Goal: Task Accomplishment & Management: Use online tool/utility

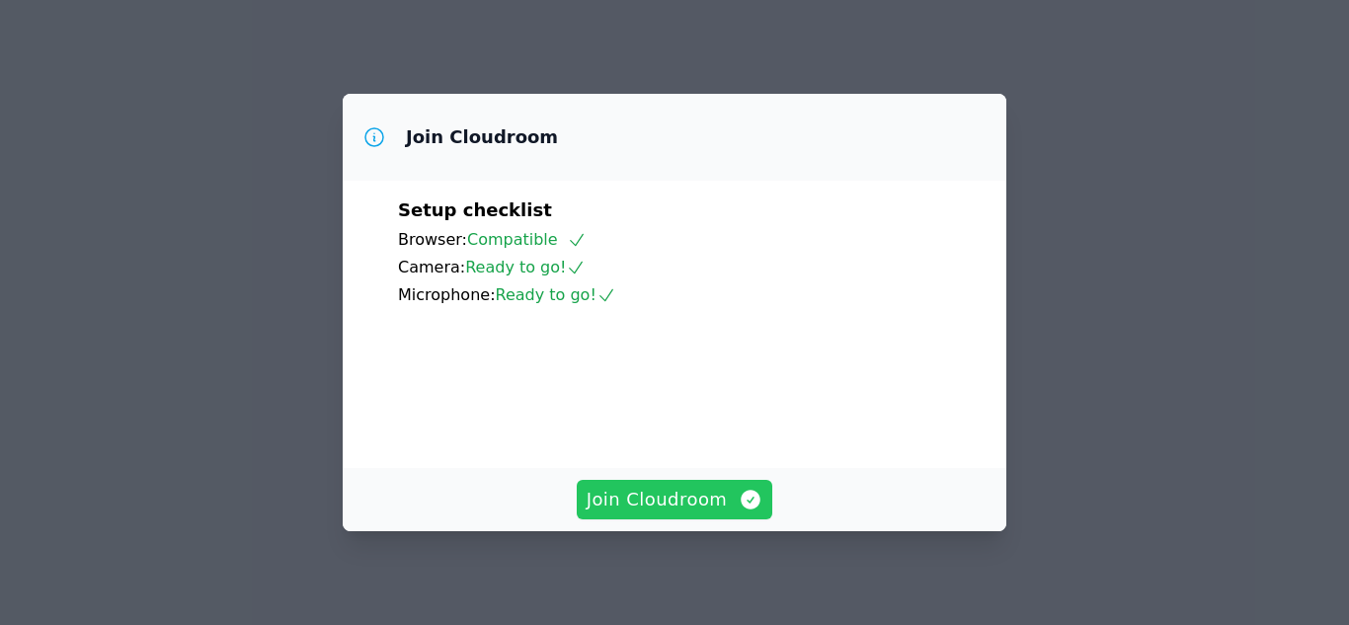
click at [665, 493] on span "Join Cloudroom" at bounding box center [675, 500] width 177 height 28
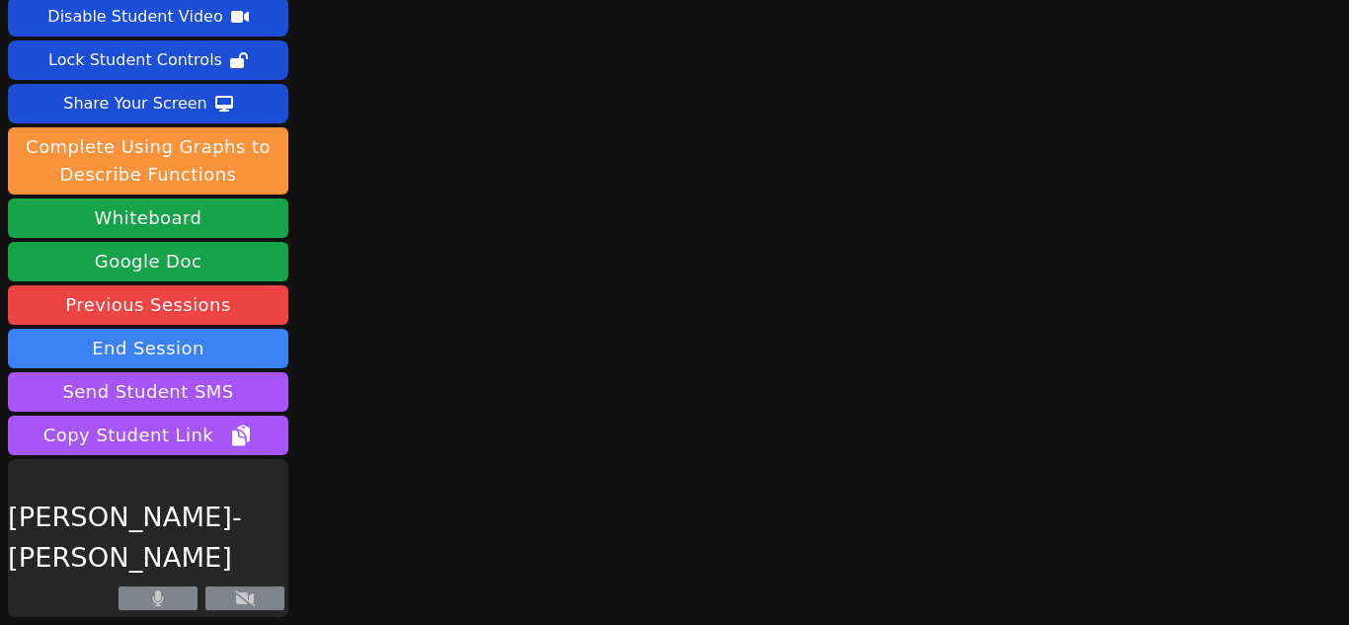
scroll to position [85, 0]
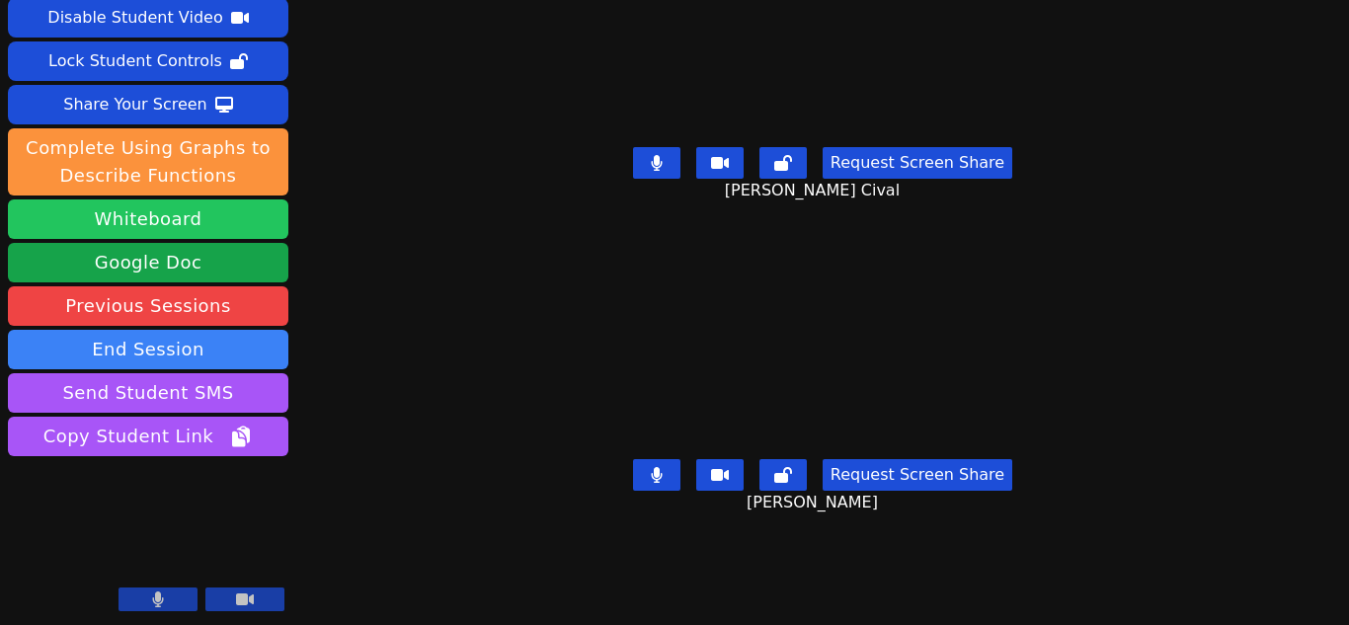
click at [215, 208] on button "Whiteboard" at bounding box center [148, 219] width 280 height 40
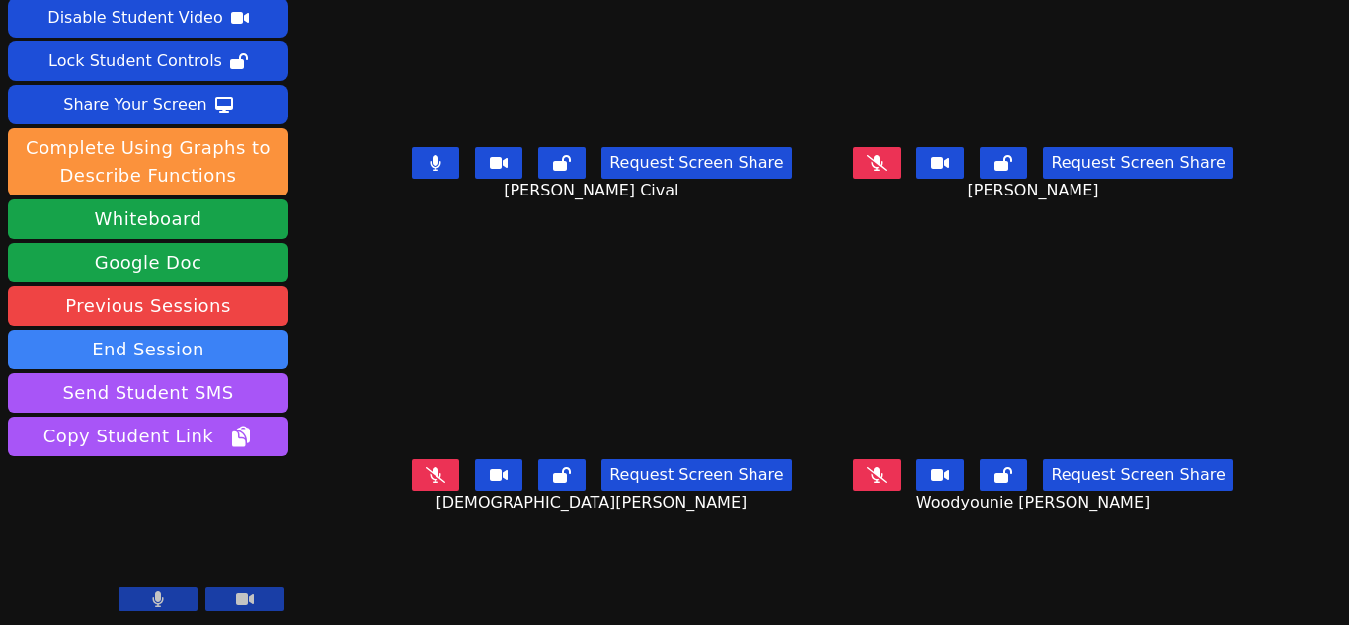
click at [867, 169] on icon at bounding box center [877, 163] width 20 height 16
click at [430, 162] on icon at bounding box center [436, 163] width 12 height 16
click at [431, 477] on icon at bounding box center [436, 475] width 20 height 16
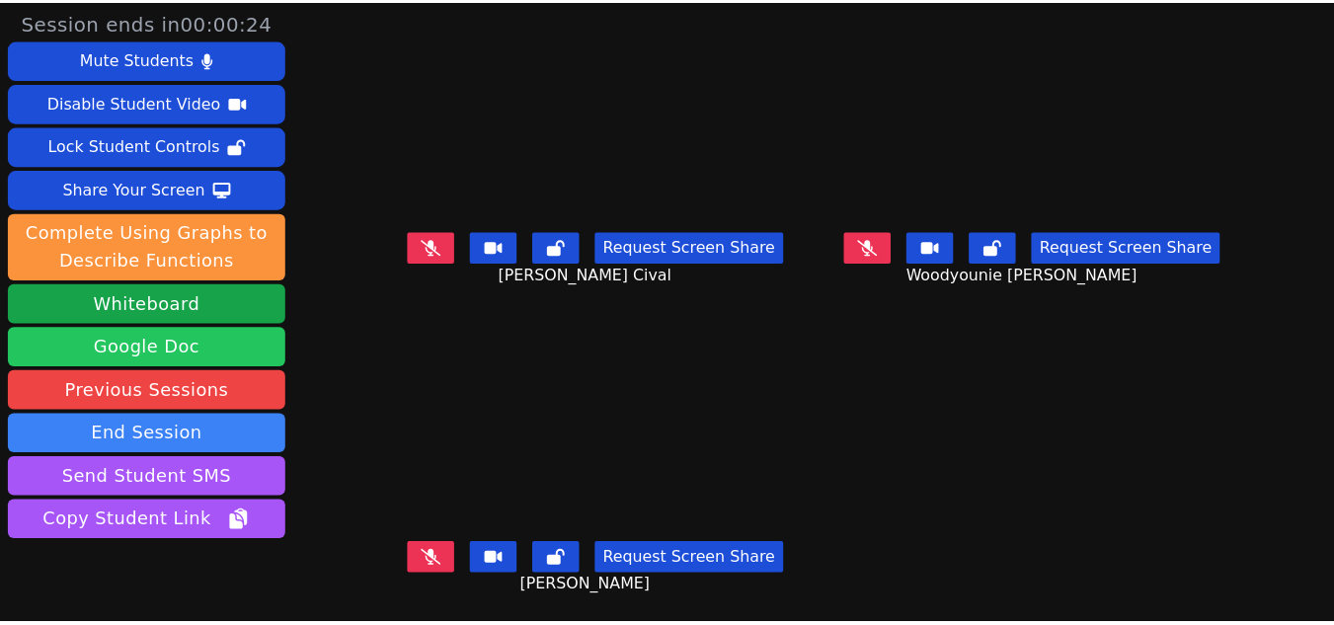
scroll to position [86, 0]
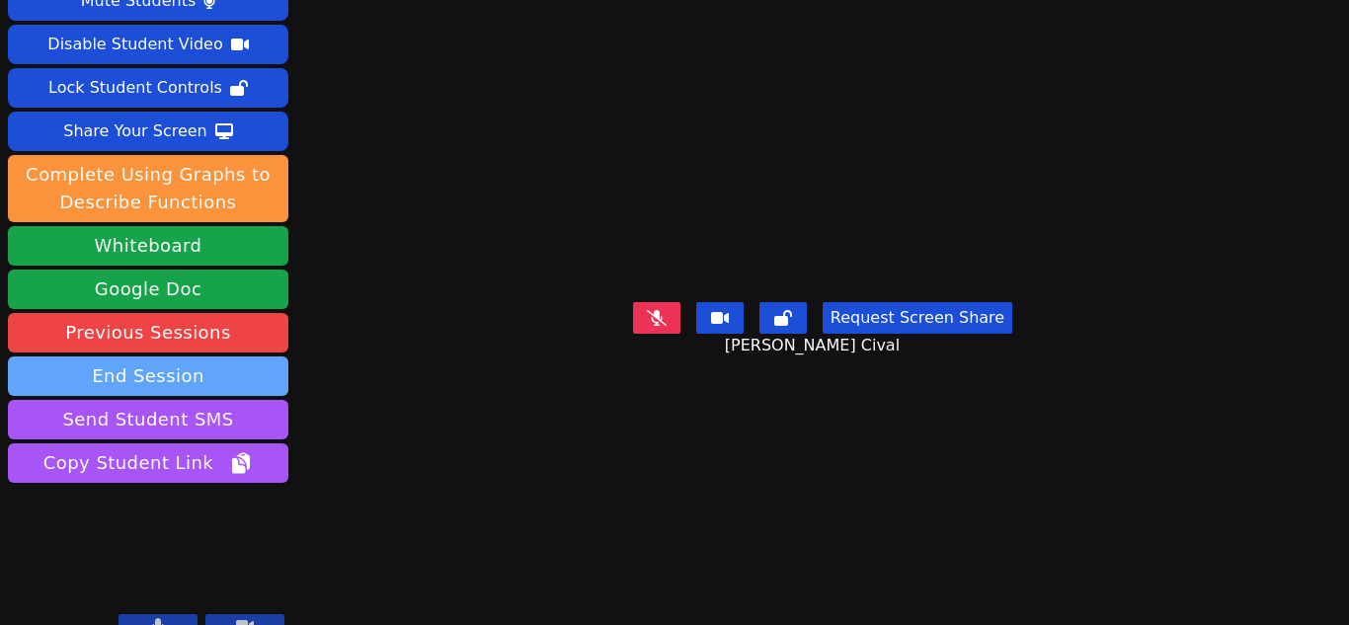
click at [144, 356] on button "End Session" at bounding box center [148, 376] width 280 height 40
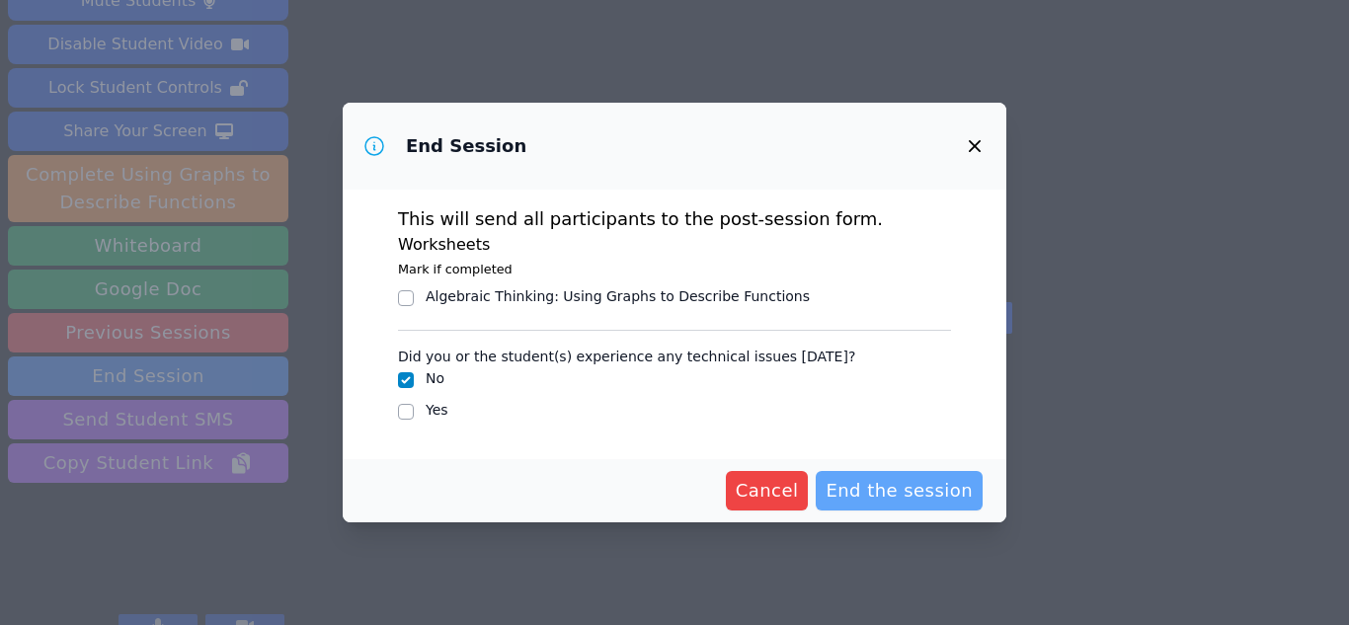
click at [847, 486] on span "End the session" at bounding box center [899, 491] width 147 height 28
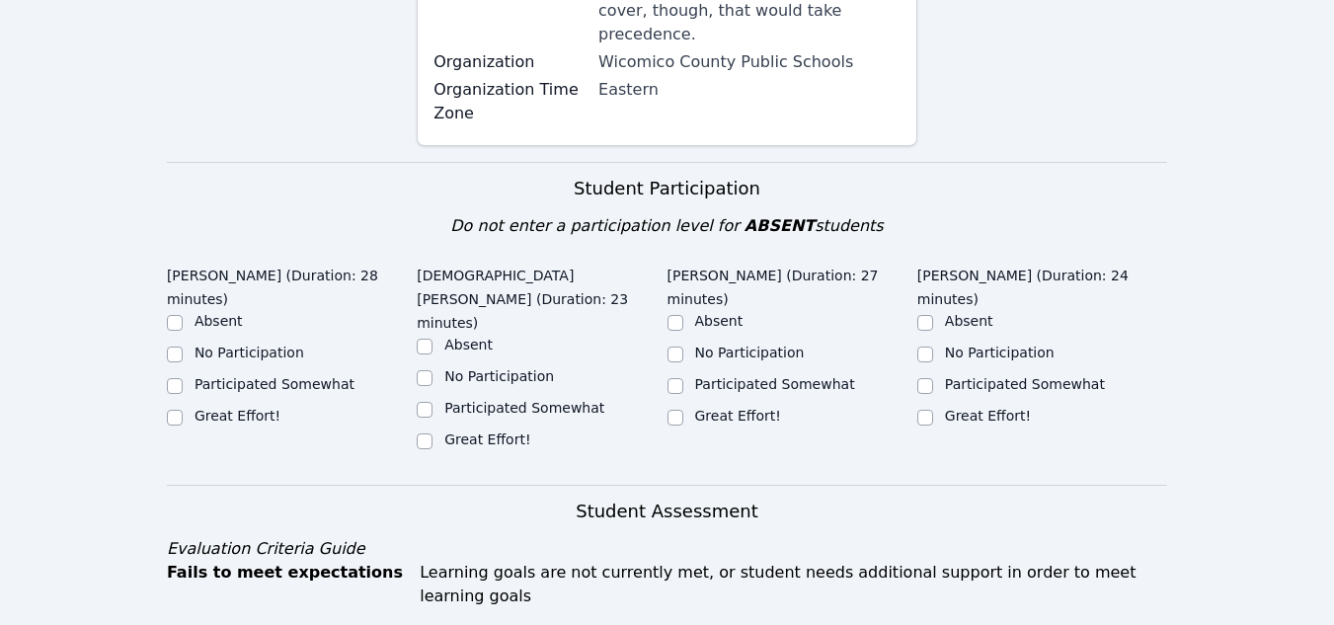
scroll to position [549, 0]
click at [676, 409] on input "Great Effort!" at bounding box center [676, 417] width 16 height 16
checkbox input "true"
click at [425, 433] on input "Great Effort!" at bounding box center [425, 441] width 16 height 16
checkbox input "true"
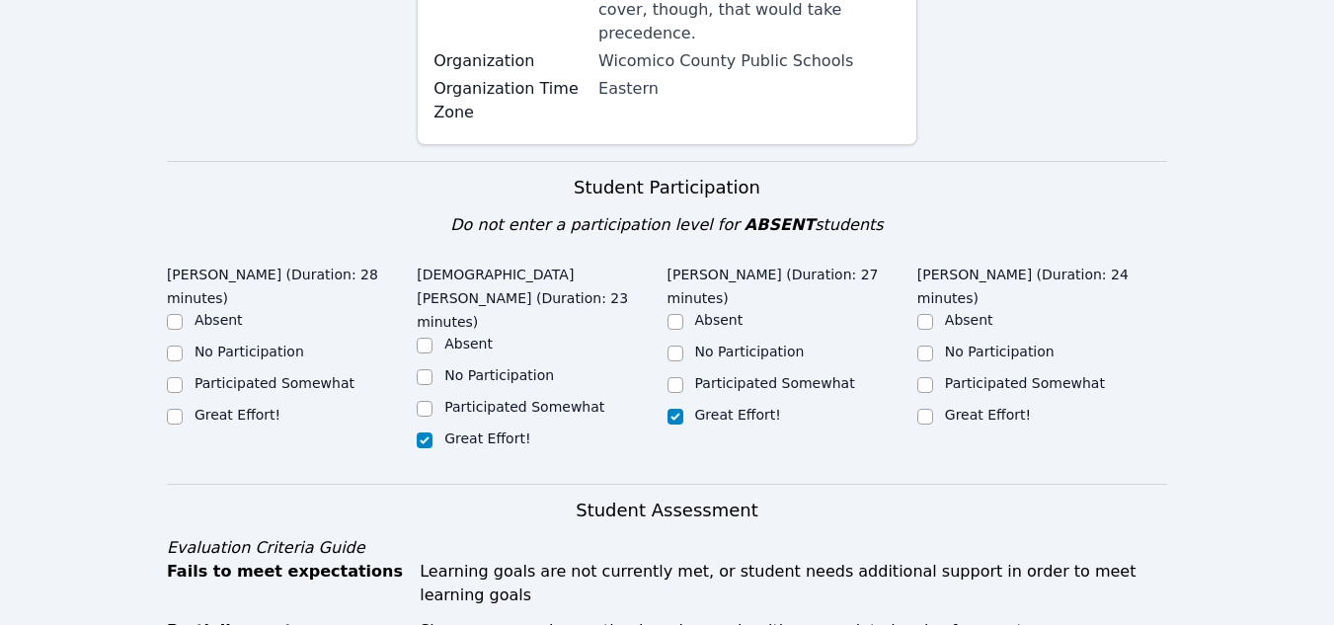
click at [193, 405] on div "Great Effort!" at bounding box center [292, 417] width 250 height 24
click at [175, 405] on div at bounding box center [175, 417] width 16 height 24
click at [175, 409] on input "Great Effort!" at bounding box center [175, 417] width 16 height 16
checkbox input "true"
click at [928, 409] on input "Great Effort!" at bounding box center [925, 417] width 16 height 16
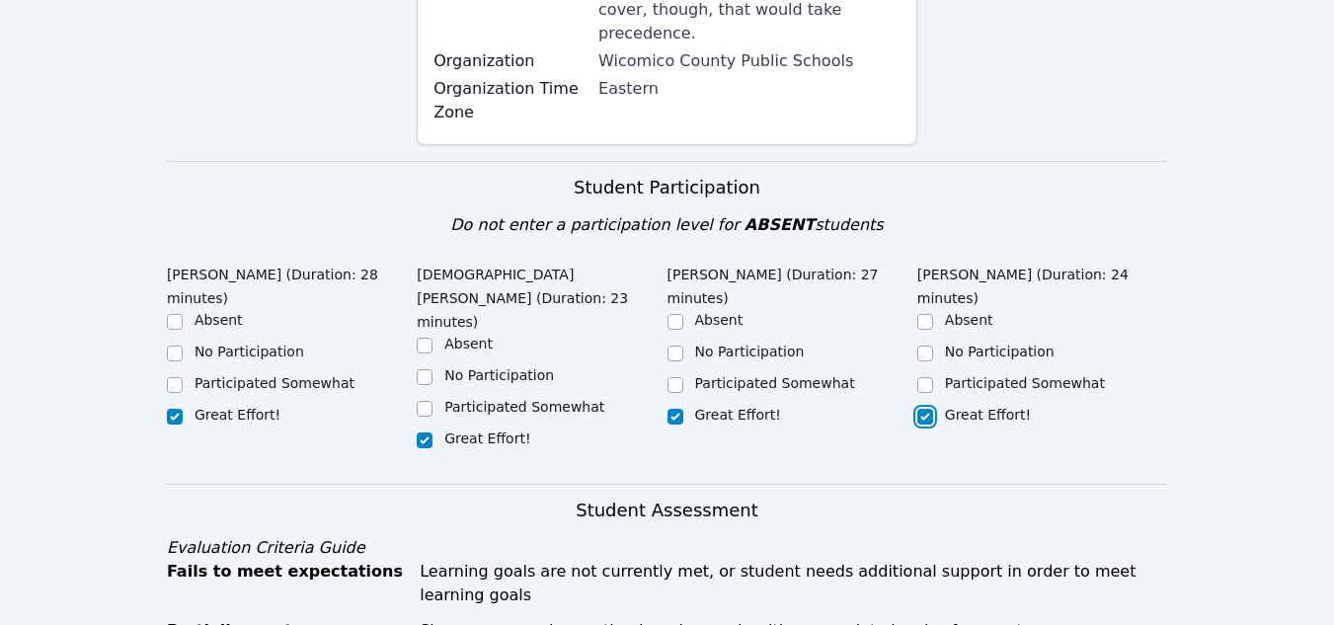
checkbox input "true"
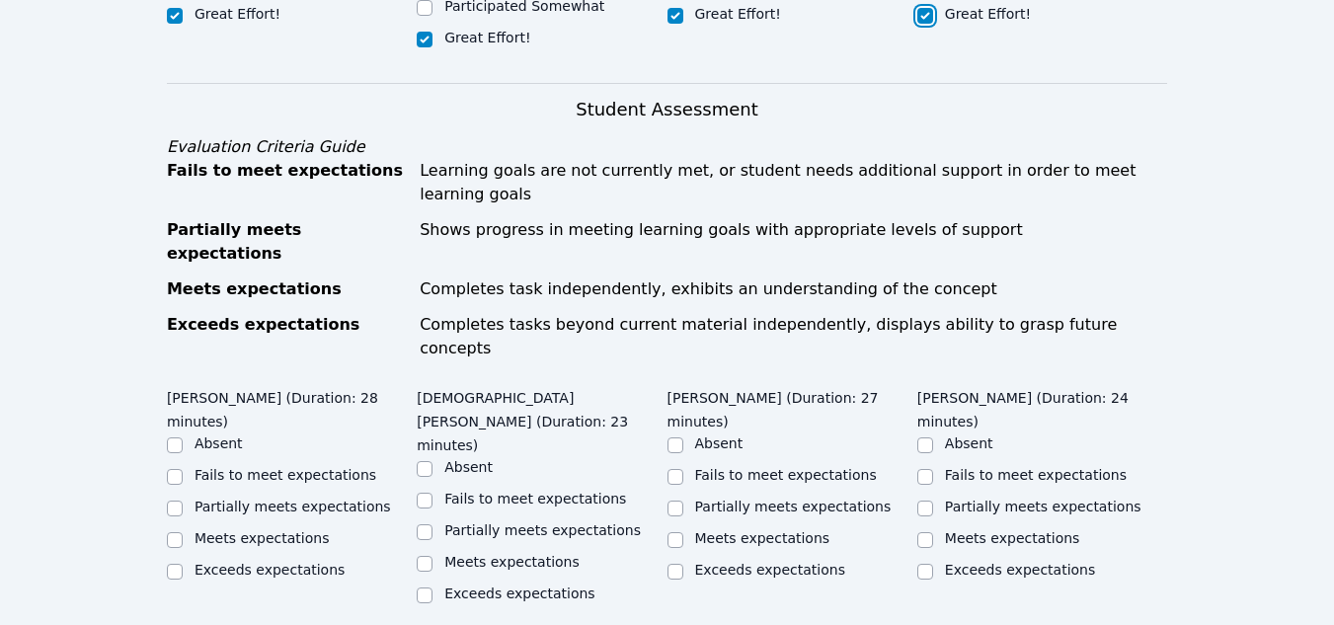
scroll to position [1091, 0]
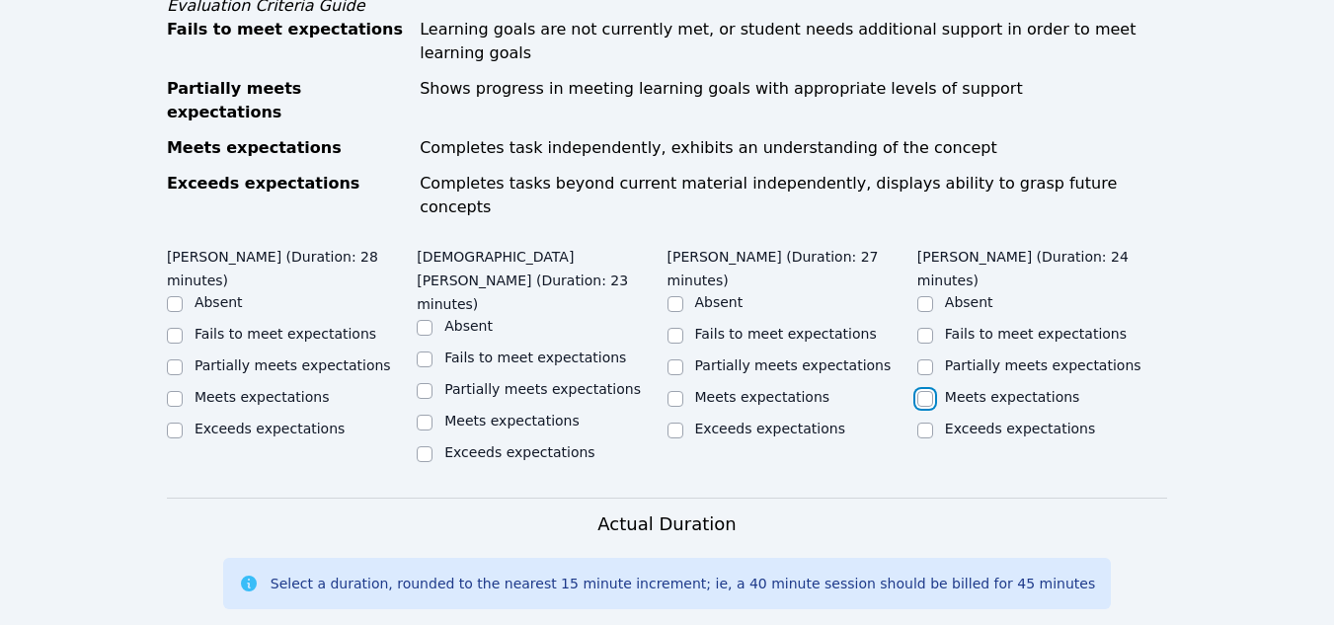
click at [920, 391] on input "Meets expectations" at bounding box center [925, 399] width 16 height 16
checkbox input "true"
click at [668, 391] on input "Meets expectations" at bounding box center [676, 399] width 16 height 16
checkbox input "true"
click at [426, 415] on input "Meets expectations" at bounding box center [425, 423] width 16 height 16
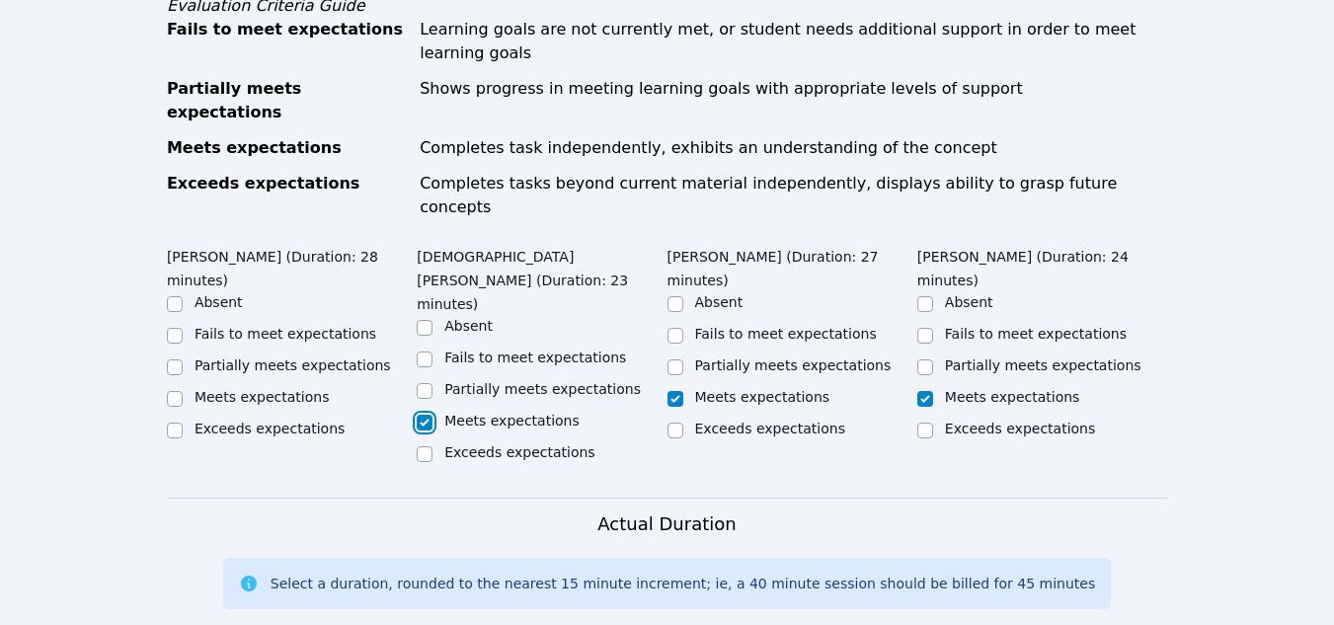
checkbox input "true"
click at [173, 391] on input "Meets expectations" at bounding box center [175, 399] width 16 height 16
checkbox input "true"
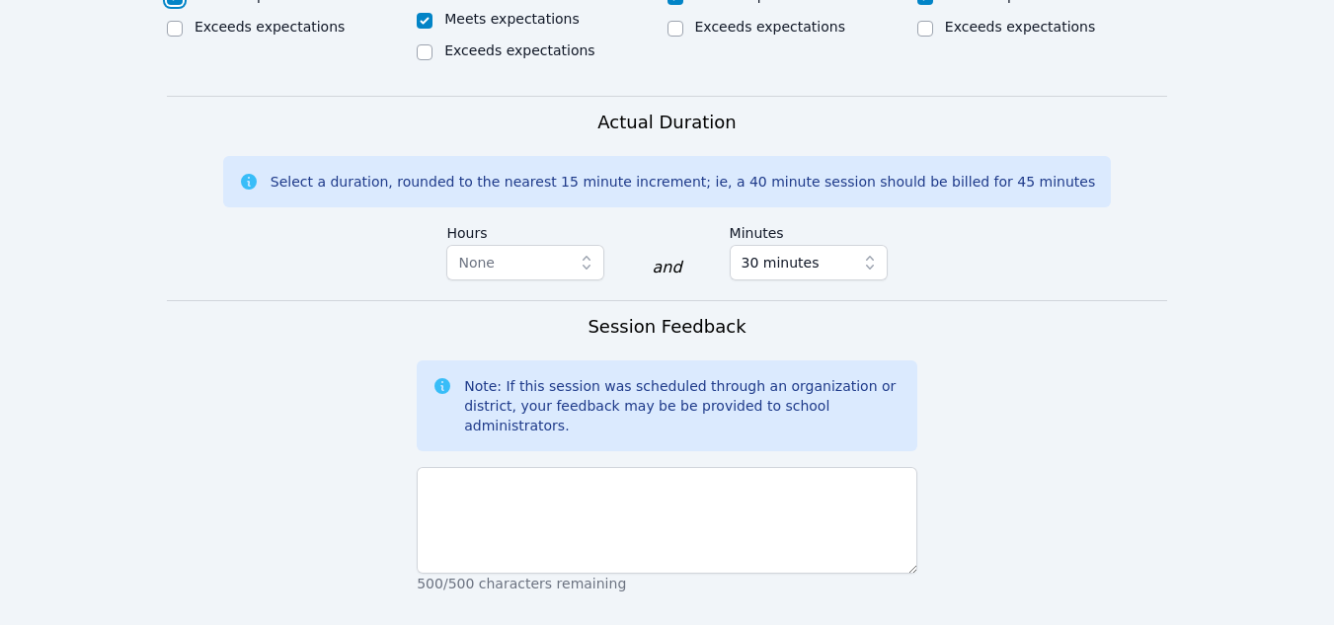
scroll to position [1692, 0]
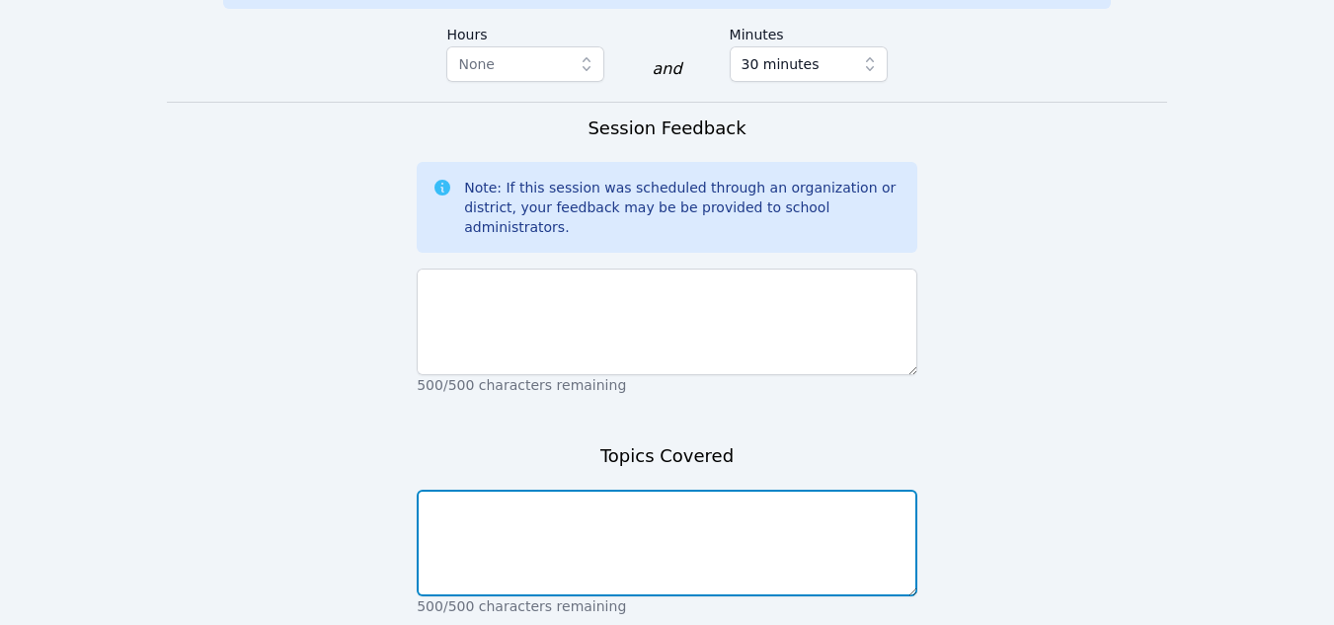
click at [436, 490] on textarea at bounding box center [667, 543] width 501 height 107
type textarea "Congruent vs corresponding angles and supplementary angles"
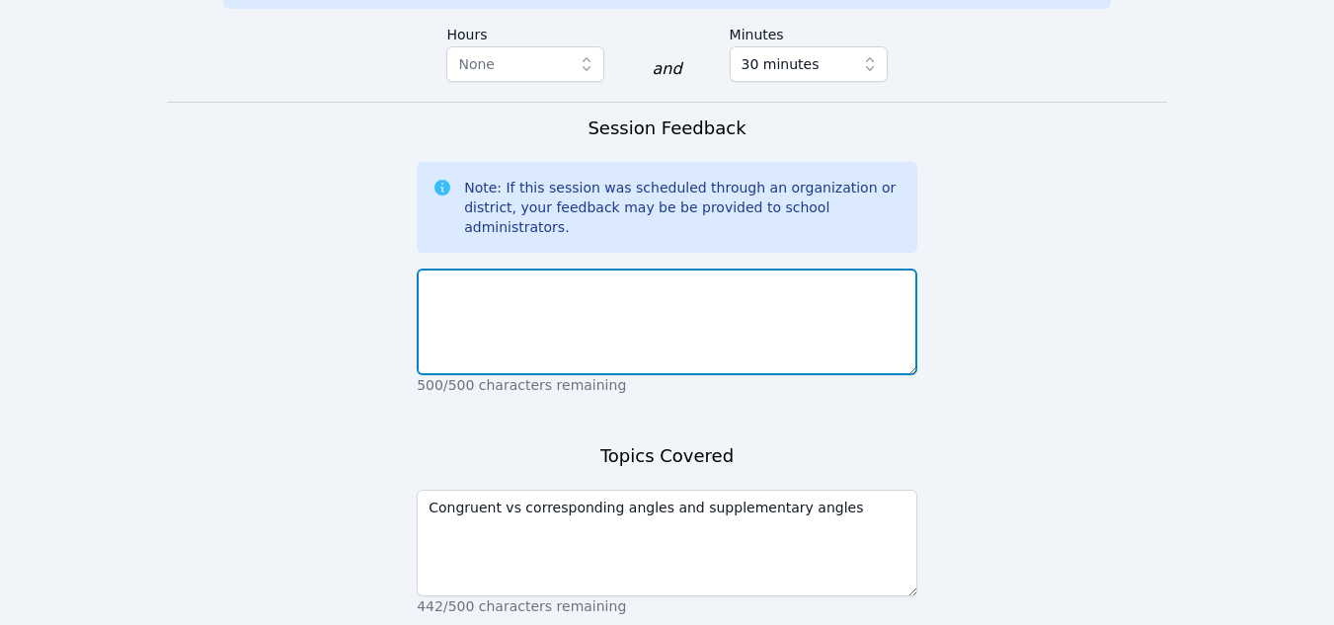
click at [443, 269] on textarea at bounding box center [667, 322] width 501 height 107
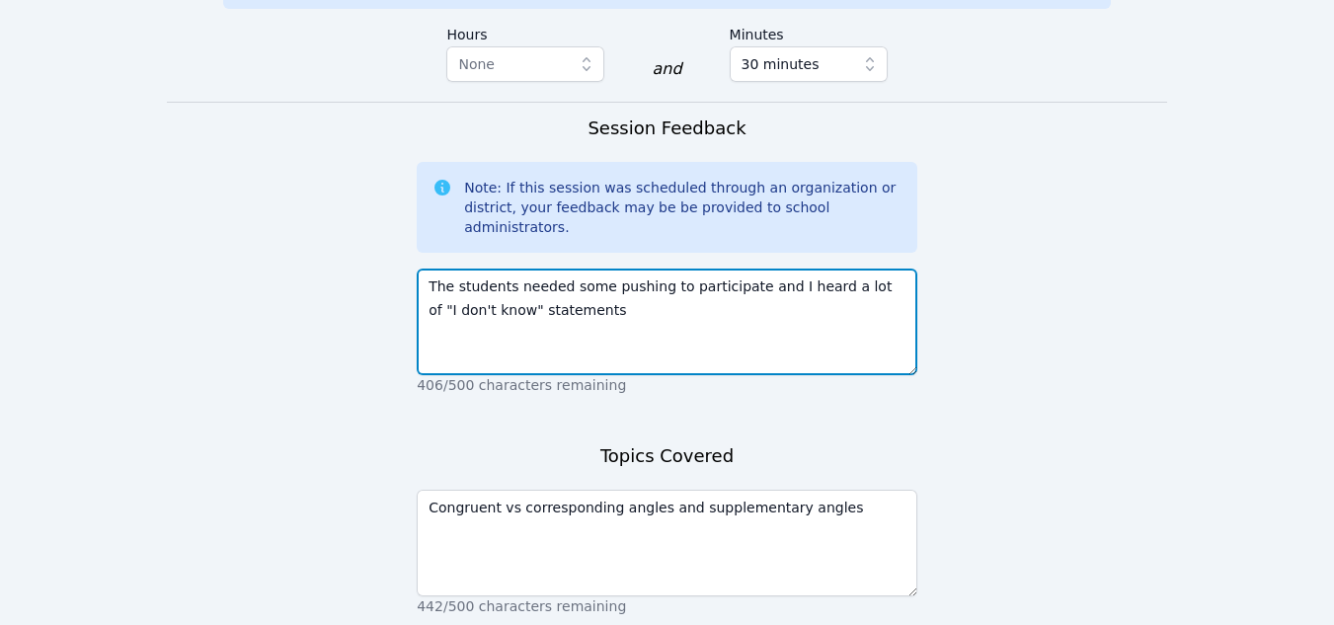
click at [630, 269] on textarea "The students needed some pushing to participate and I heard a lot of "I don't k…" at bounding box center [667, 322] width 501 height 107
click at [904, 269] on textarea "The students needed some pushing to participate and I heard a lot of "I don't k…" at bounding box center [667, 322] width 501 height 107
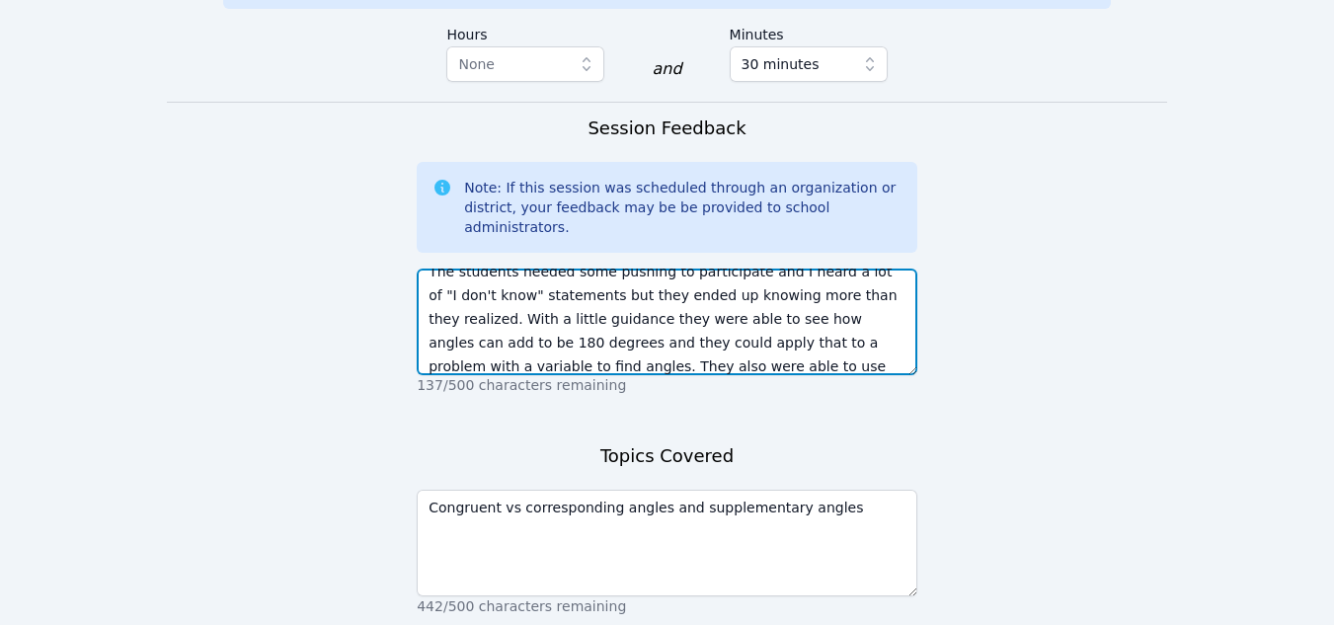
scroll to position [39, 0]
click at [616, 269] on textarea "The students needed some pushing to participate and I heard a lot of "I don't k…" at bounding box center [667, 322] width 501 height 107
click at [811, 269] on textarea "The students needed some pushing to participate and I heard a lot of "I don't k…" at bounding box center [667, 322] width 501 height 107
type textarea "The students needed some pushing to participate and I heard a lot of "I don't k…"
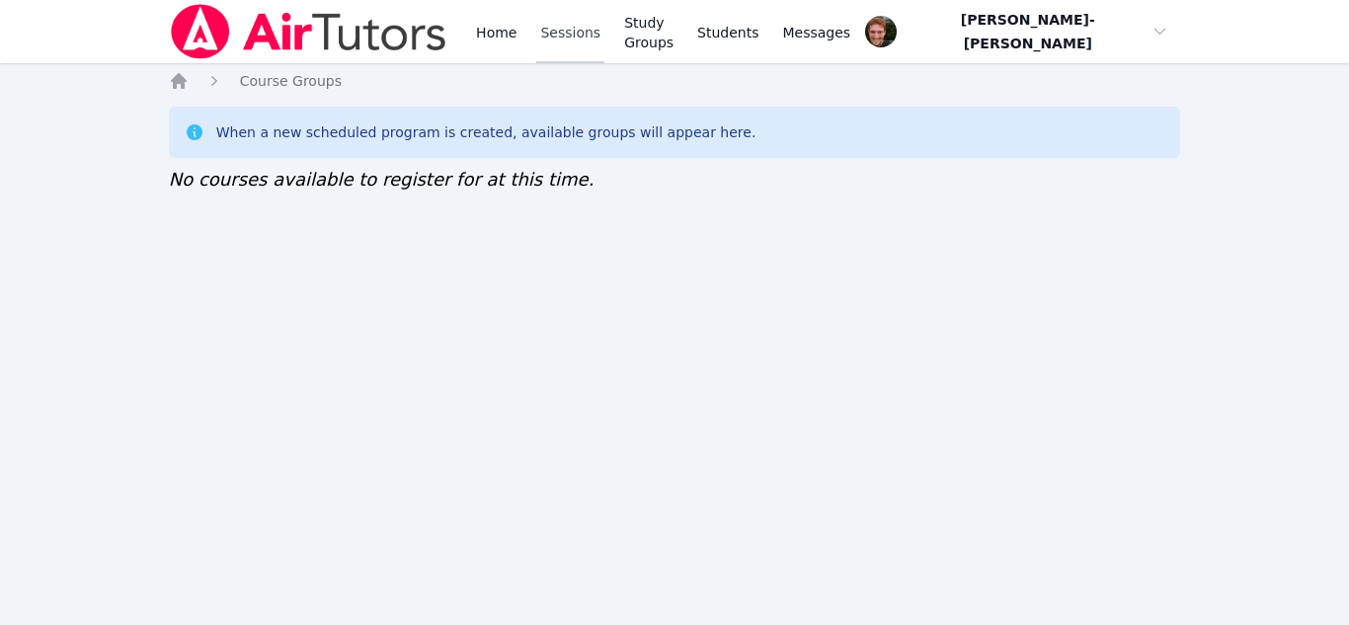
click at [567, 35] on link "Sessions" at bounding box center [570, 31] width 68 height 63
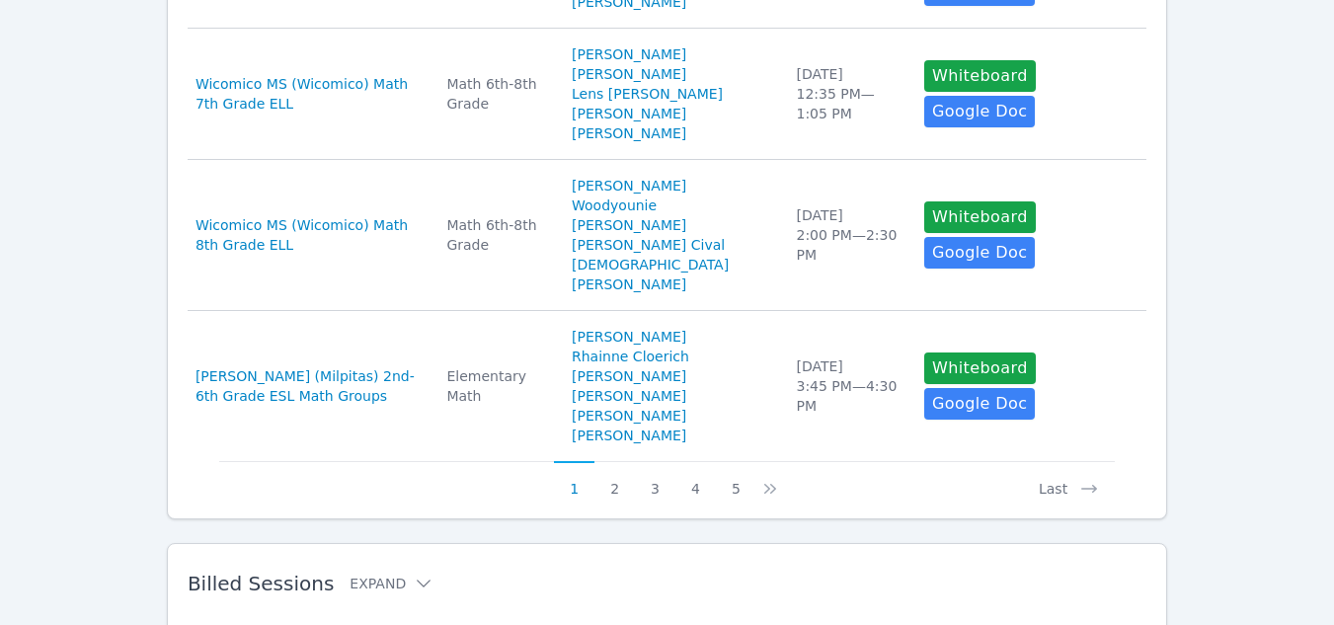
scroll to position [1244, 0]
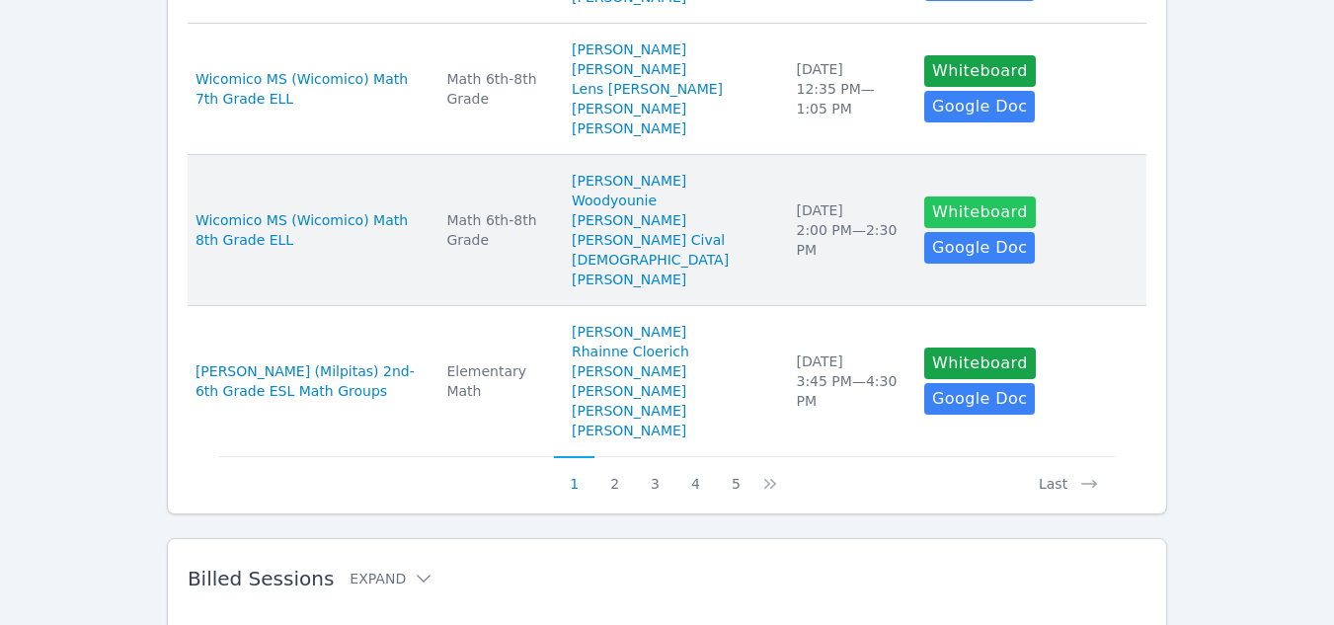
click at [924, 228] on button "Whiteboard" at bounding box center [980, 213] width 112 height 32
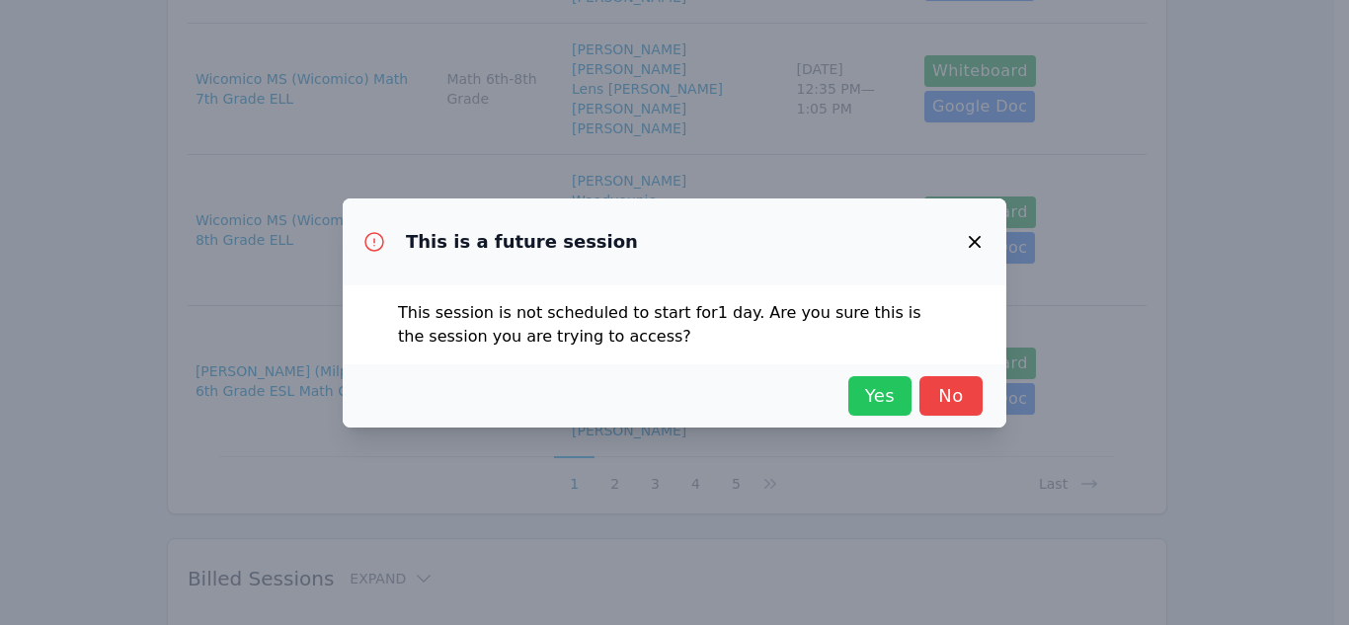
click at [874, 401] on span "Yes" at bounding box center [879, 396] width 43 height 28
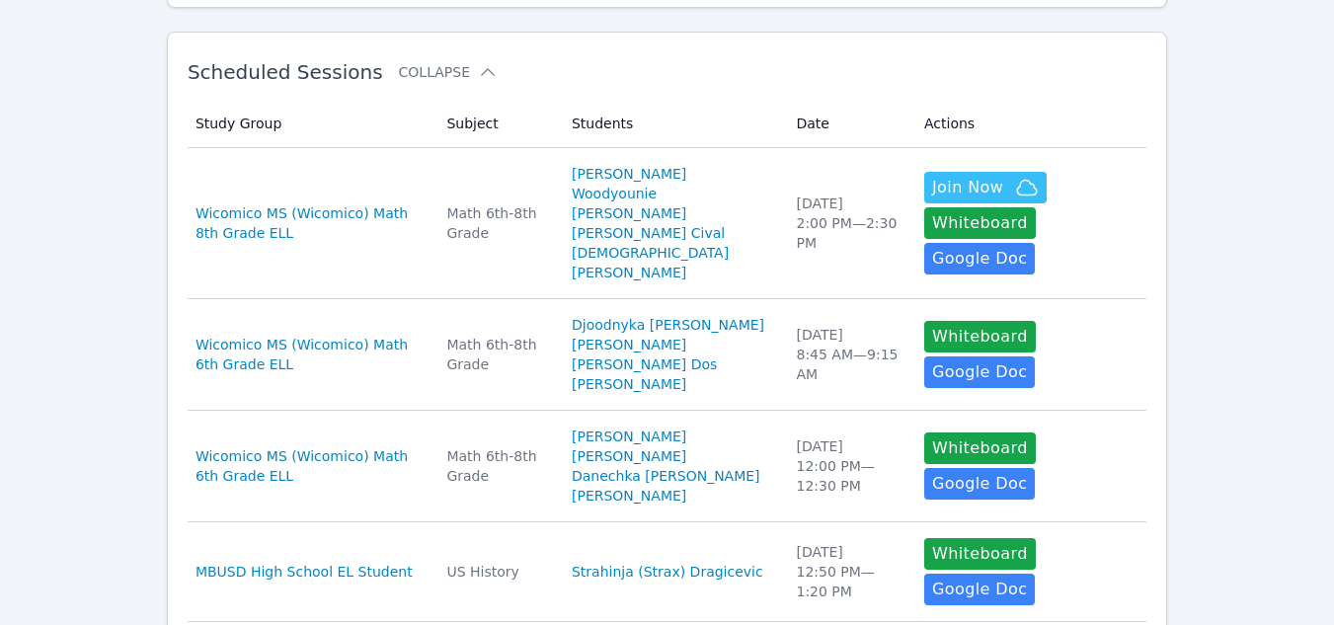
scroll to position [0, 0]
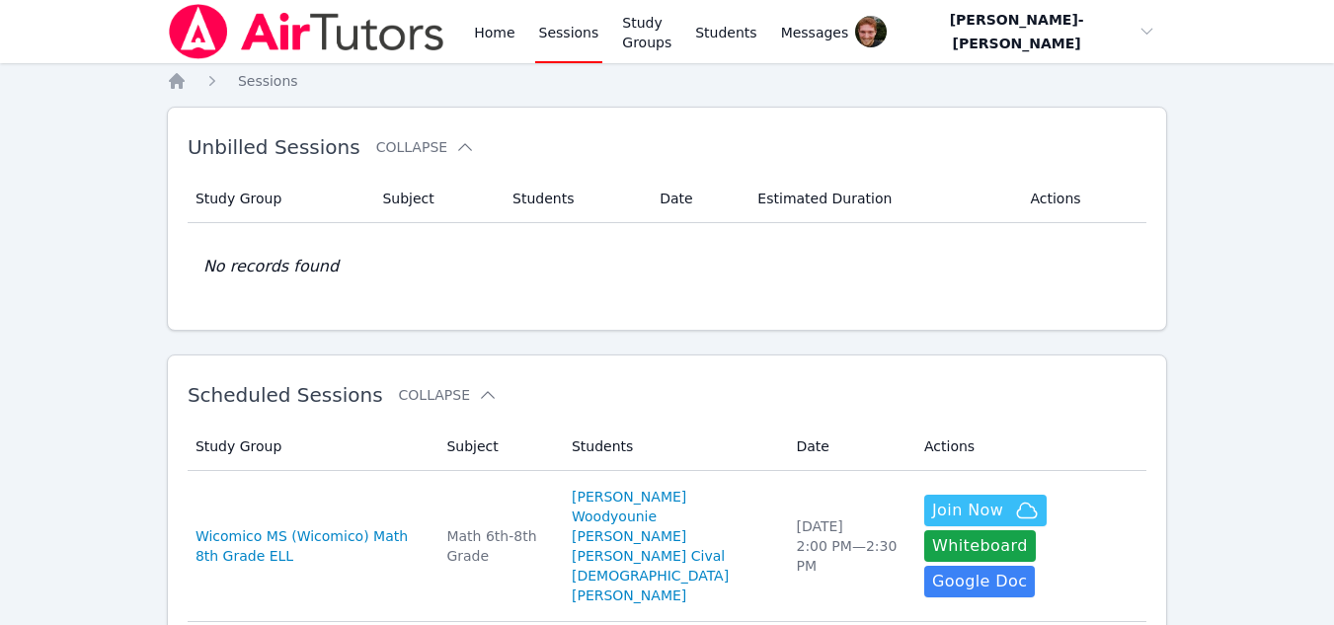
click at [547, 23] on link "Sessions" at bounding box center [569, 31] width 68 height 63
